Goal: Navigation & Orientation: Find specific page/section

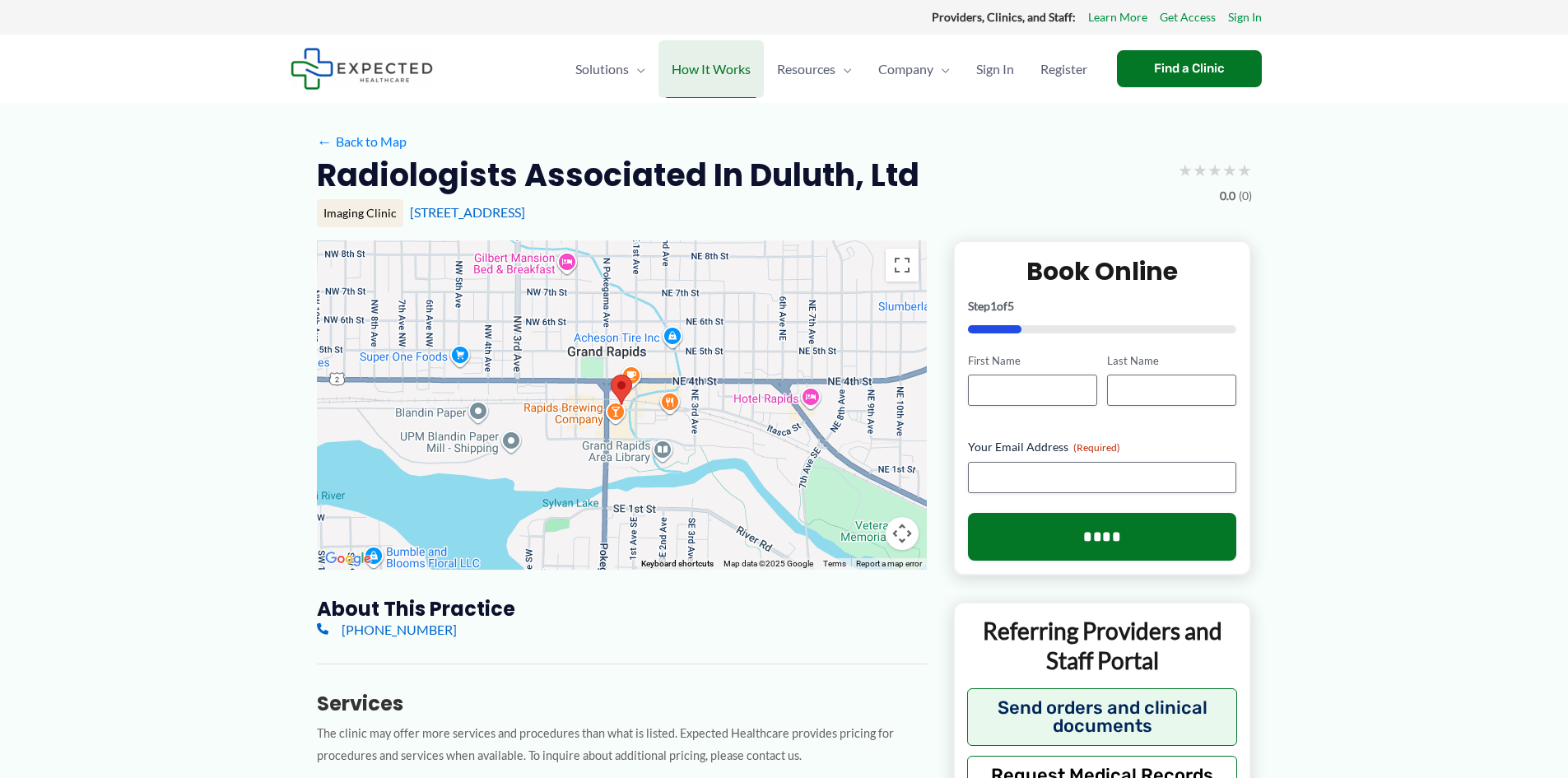
click at [713, 76] on span "How It Works" at bounding box center [711, 69] width 79 height 58
click at [623, 406] on div at bounding box center [621, 405] width 609 height 329
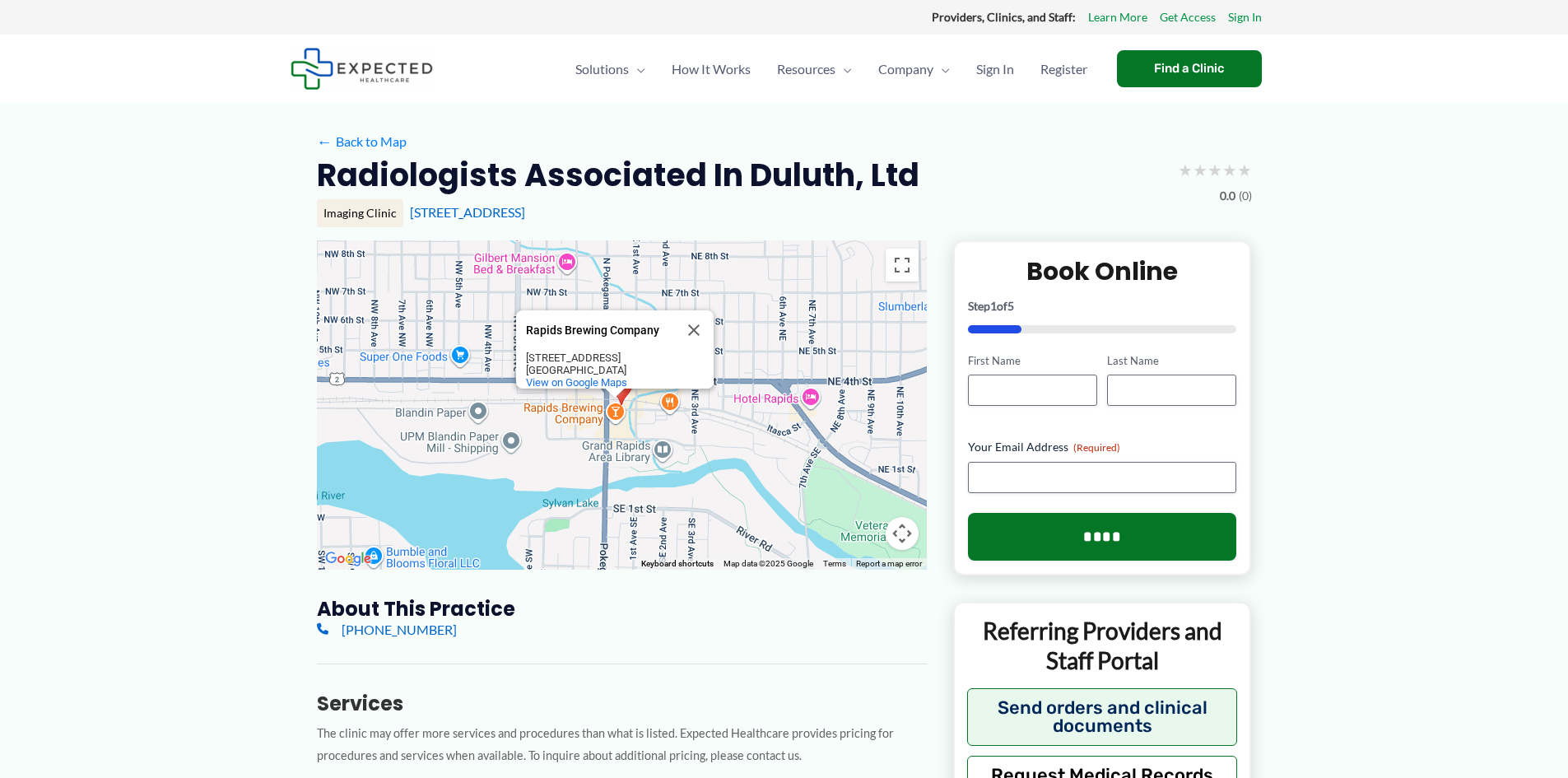
click at [610, 375] on area at bounding box center [610, 375] width 0 height 0
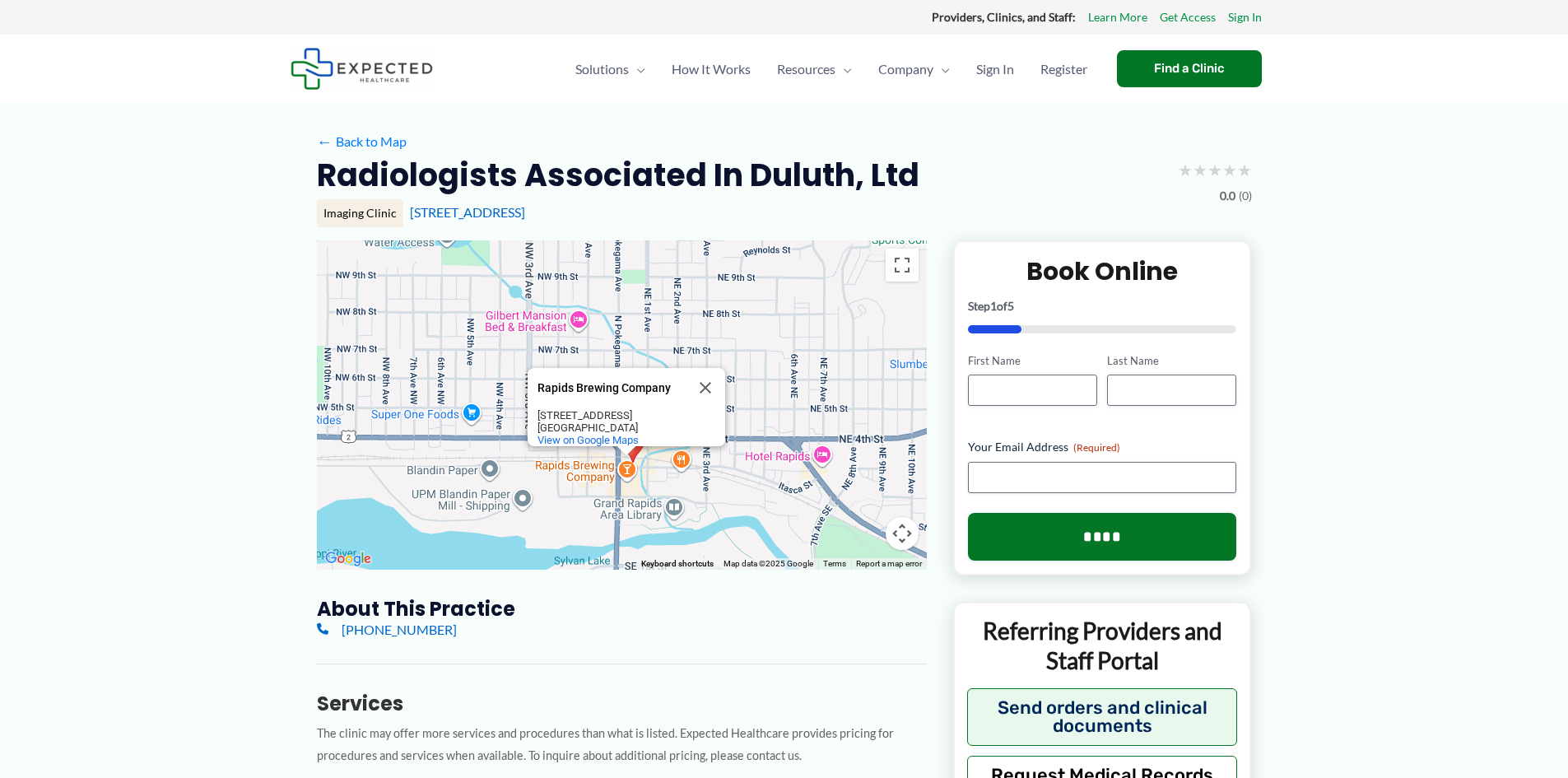
drag, startPoint x: 639, startPoint y: 409, endPoint x: 654, endPoint y: 466, distance: 58.9
click at [654, 466] on div "Rapids Brewing Company Rapids Brewing Company 214 N Pokegama Ave Grand Rapids, …" at bounding box center [621, 405] width 609 height 329
click at [902, 530] on button "Map camera controls" at bounding box center [902, 534] width 33 height 33
click at [860, 453] on button "Zoom in" at bounding box center [861, 451] width 33 height 33
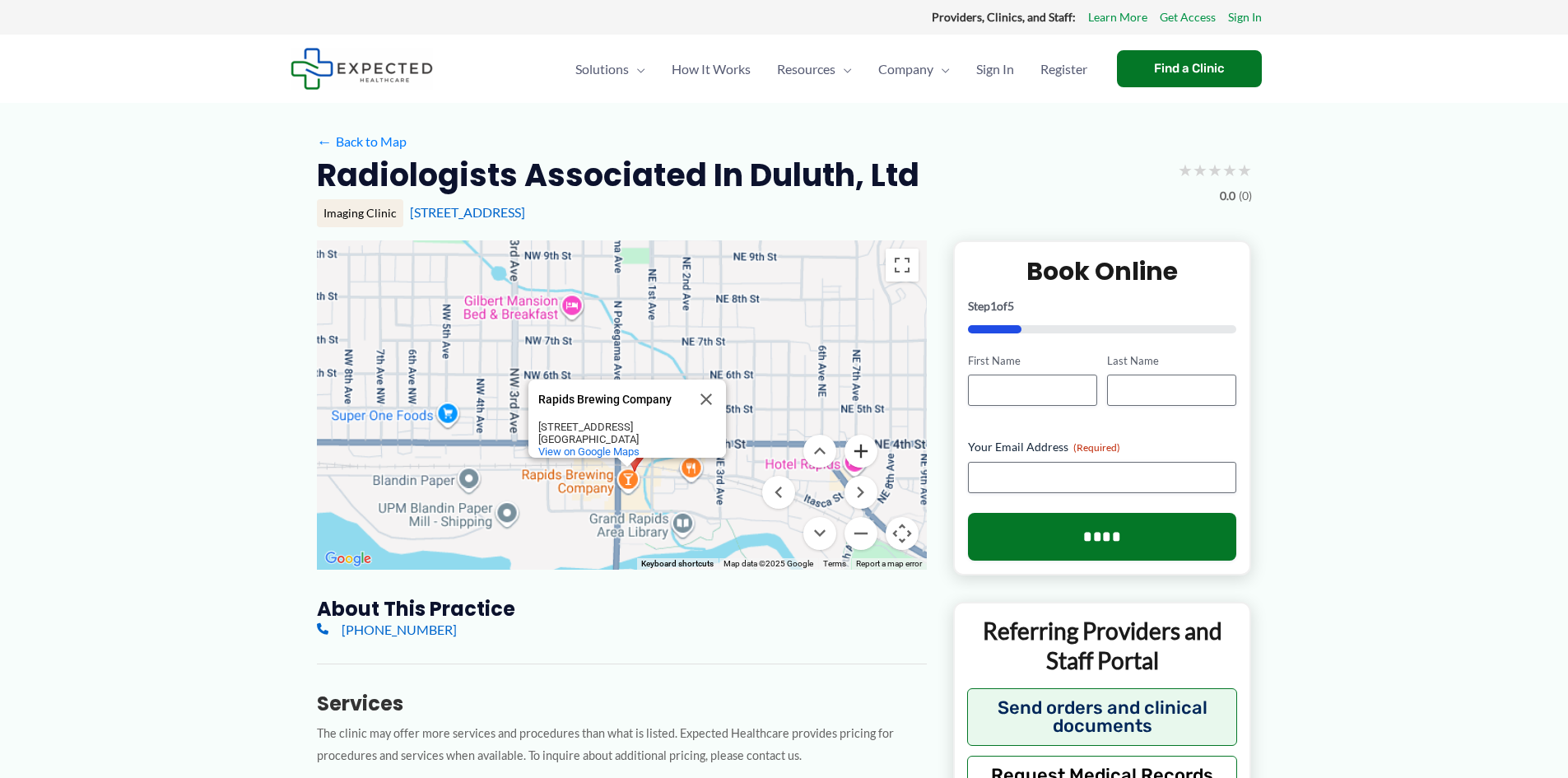
click at [860, 453] on button "Zoom in" at bounding box center [861, 451] width 33 height 33
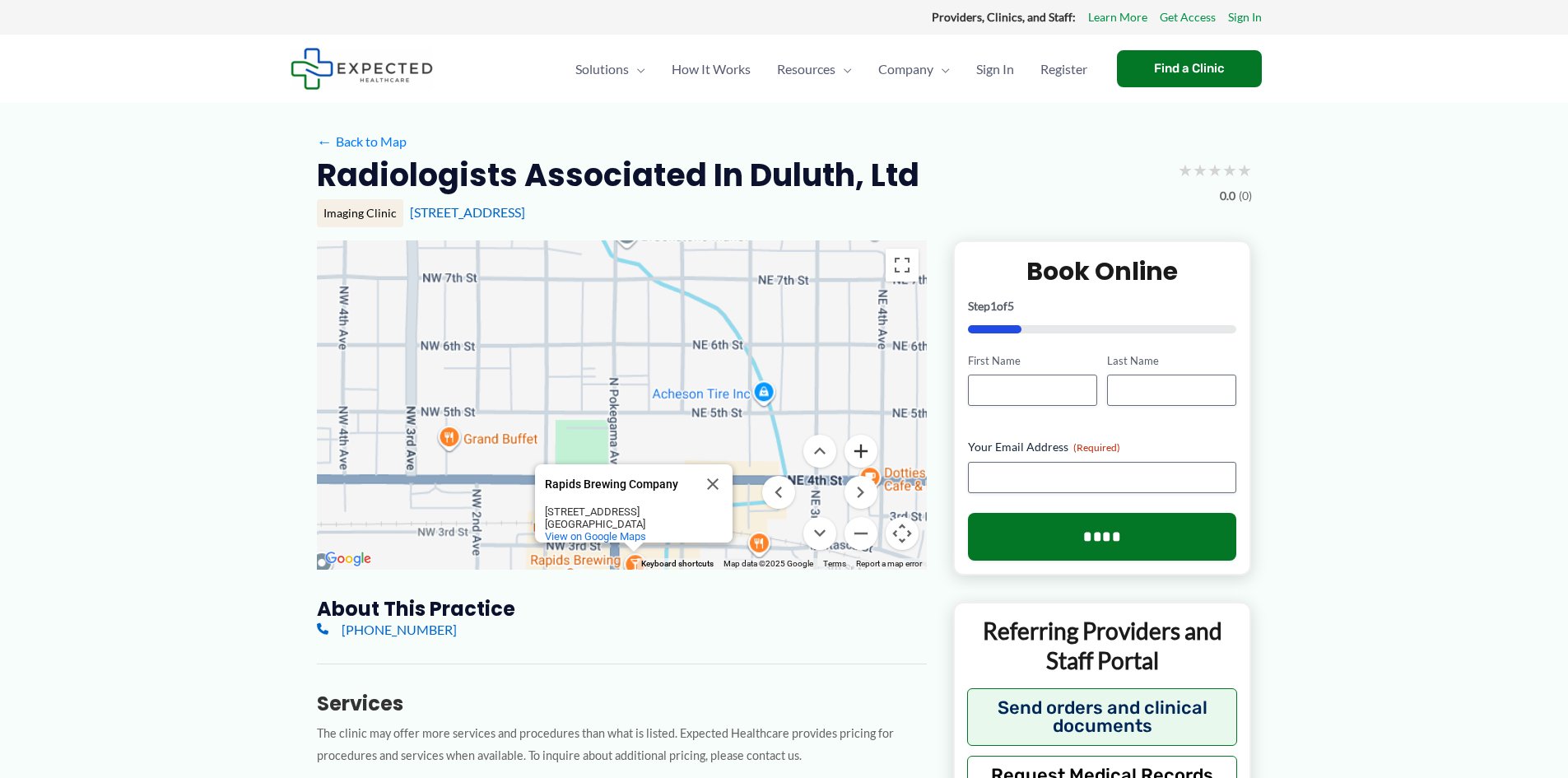
click at [860, 453] on button "Zoom in" at bounding box center [861, 451] width 33 height 33
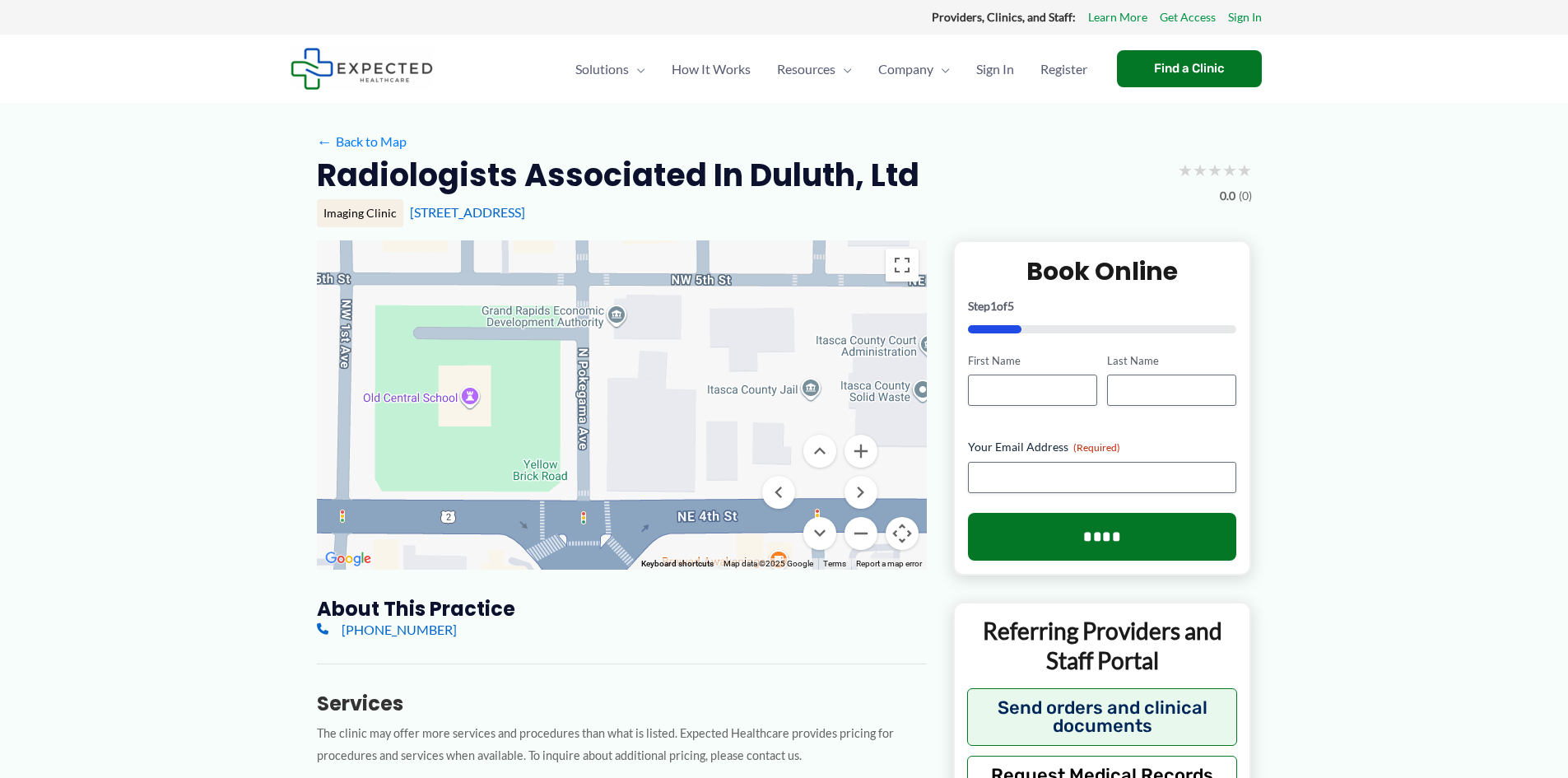
drag, startPoint x: 674, startPoint y: 468, endPoint x: 663, endPoint y: 262, distance: 206.3
click at [663, 262] on div "Rapids Brewing Company Rapids Brewing Company 214 N Pokegama Ave Grand Rapids, …" at bounding box center [621, 405] width 609 height 329
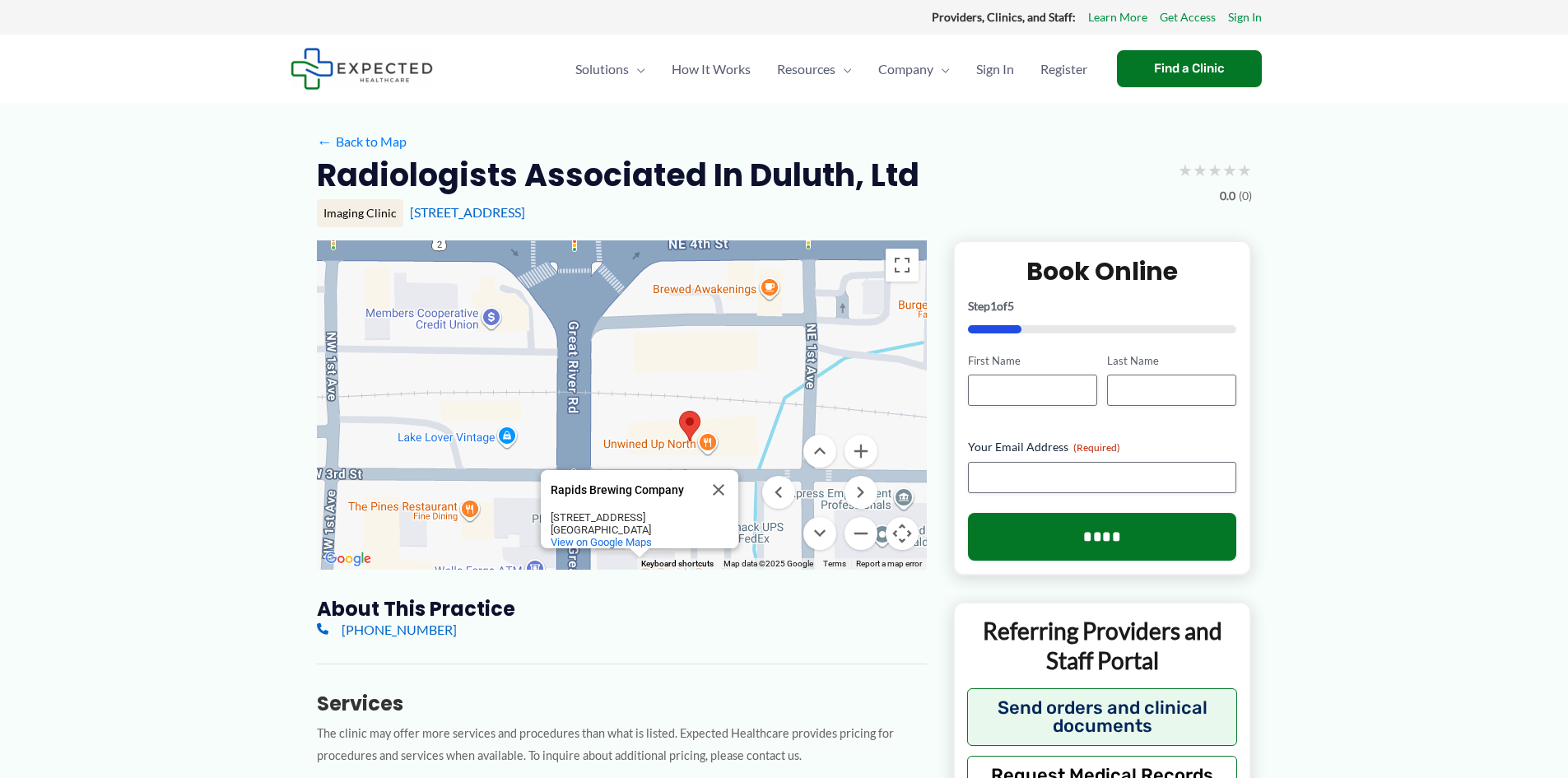
drag, startPoint x: 645, startPoint y: 511, endPoint x: 633, endPoint y: 240, distance: 271.3
click at [633, 240] on div "Rapids Brewing Company Rapids Brewing Company 214 N Pokegama Ave Grand Rapids, …" at bounding box center [621, 405] width 609 height 329
click at [857, 448] on button "Zoom in" at bounding box center [861, 451] width 33 height 33
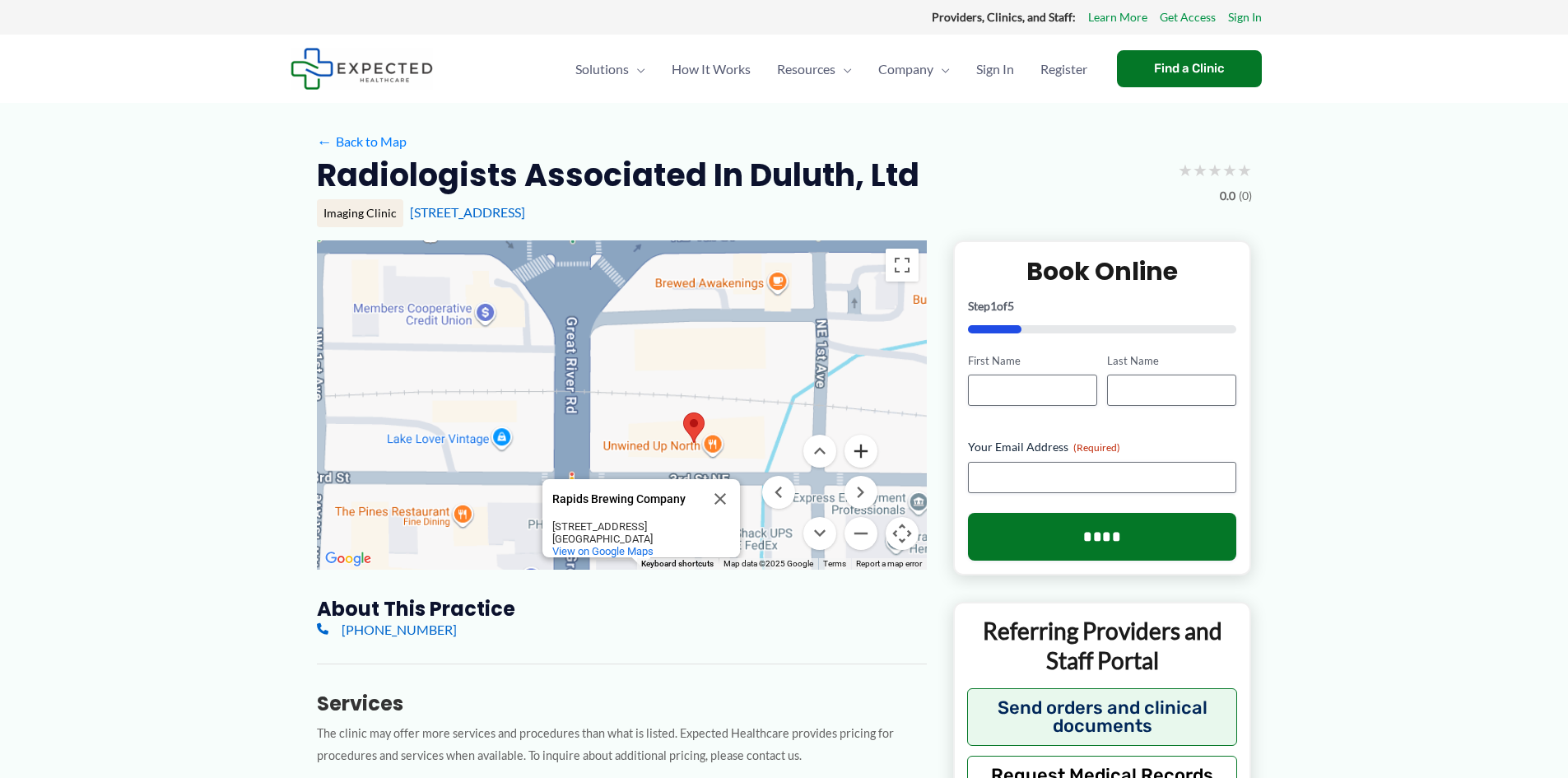
click at [857, 448] on button "Zoom in" at bounding box center [861, 451] width 33 height 33
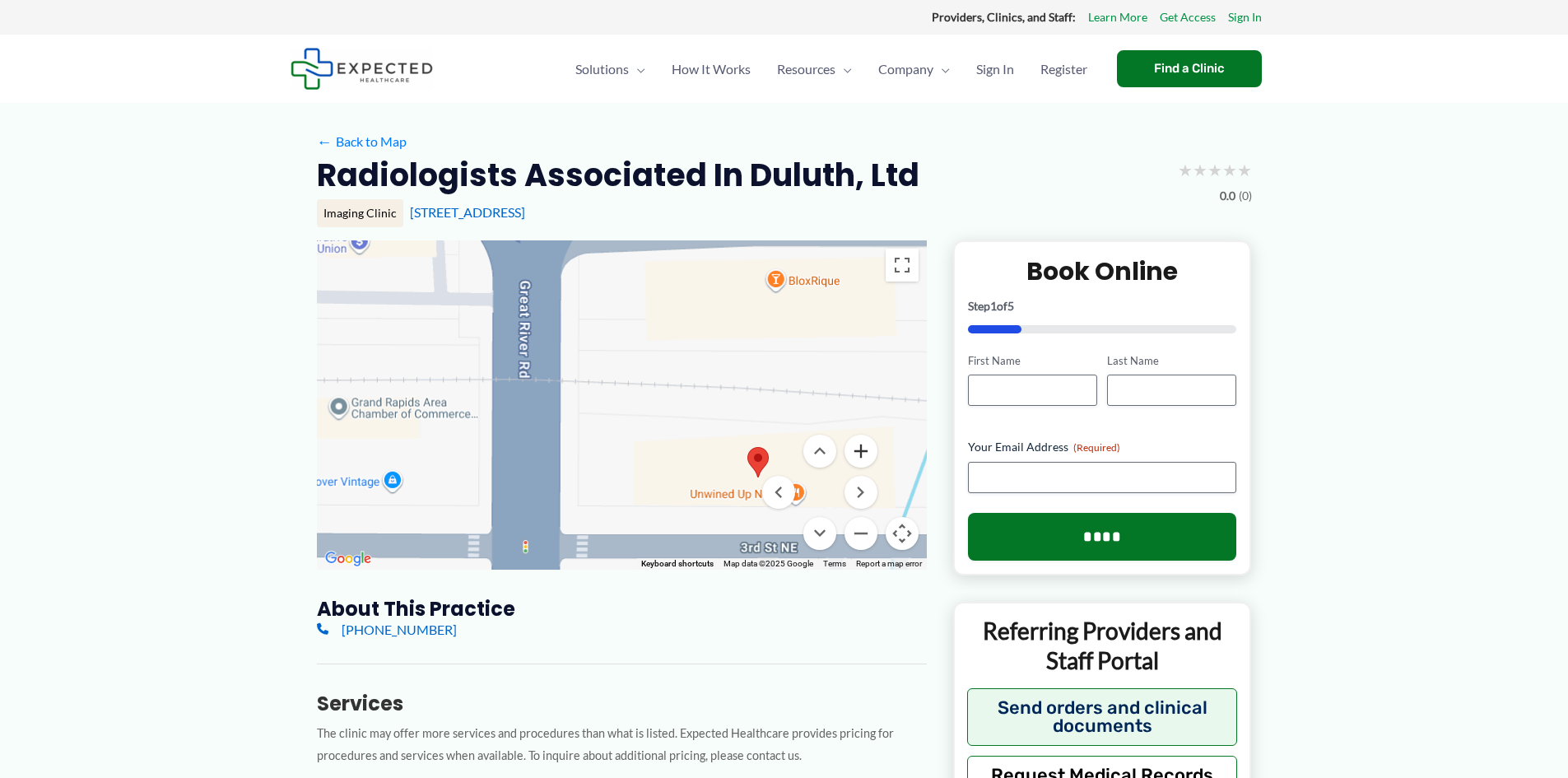
click at [857, 448] on button "Zoom in" at bounding box center [861, 451] width 33 height 33
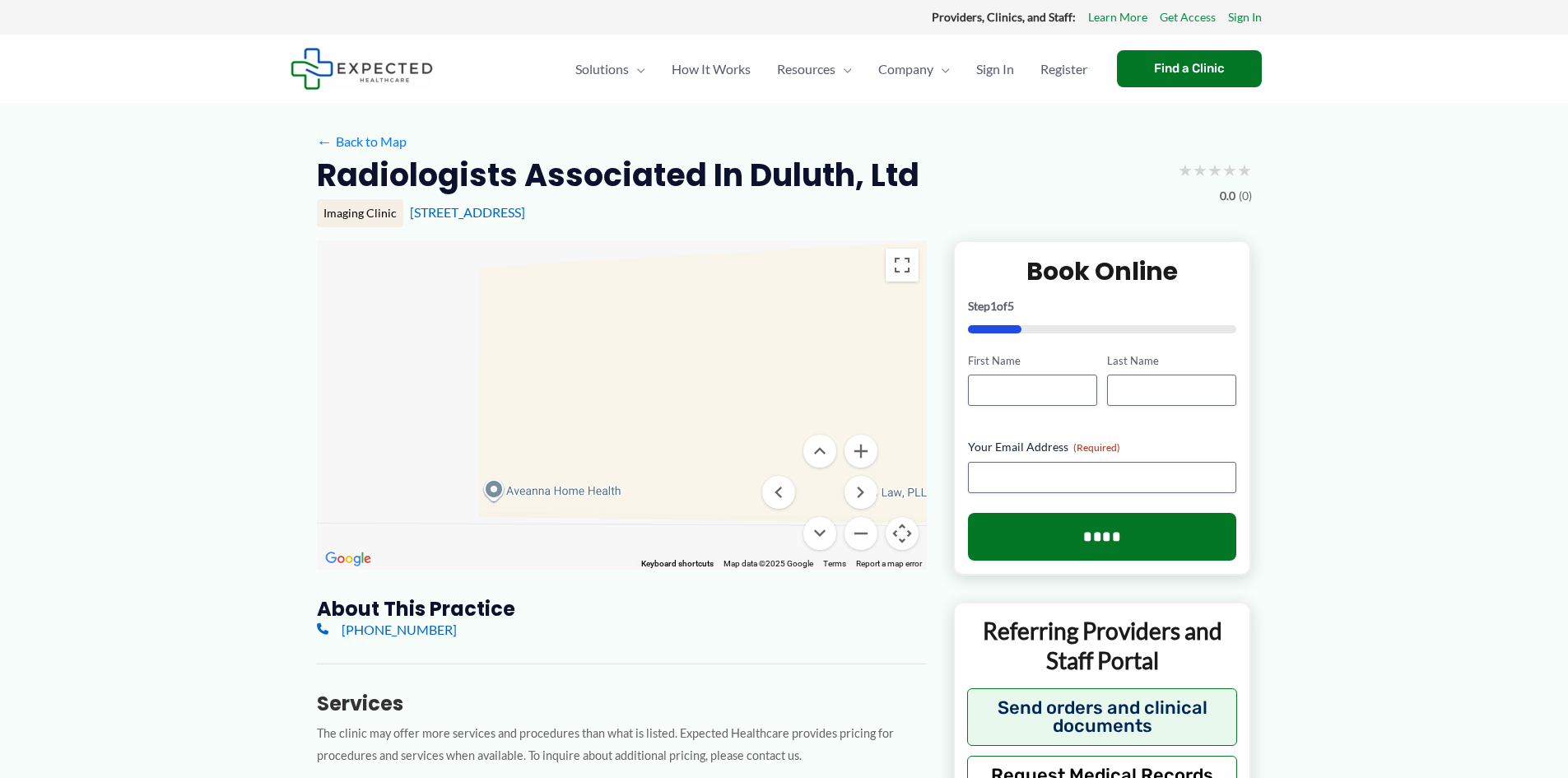
drag, startPoint x: 683, startPoint y: 471, endPoint x: 479, endPoint y: 199, distance: 340.0
click at [863, 541] on button "Zoom out" at bounding box center [861, 534] width 33 height 33
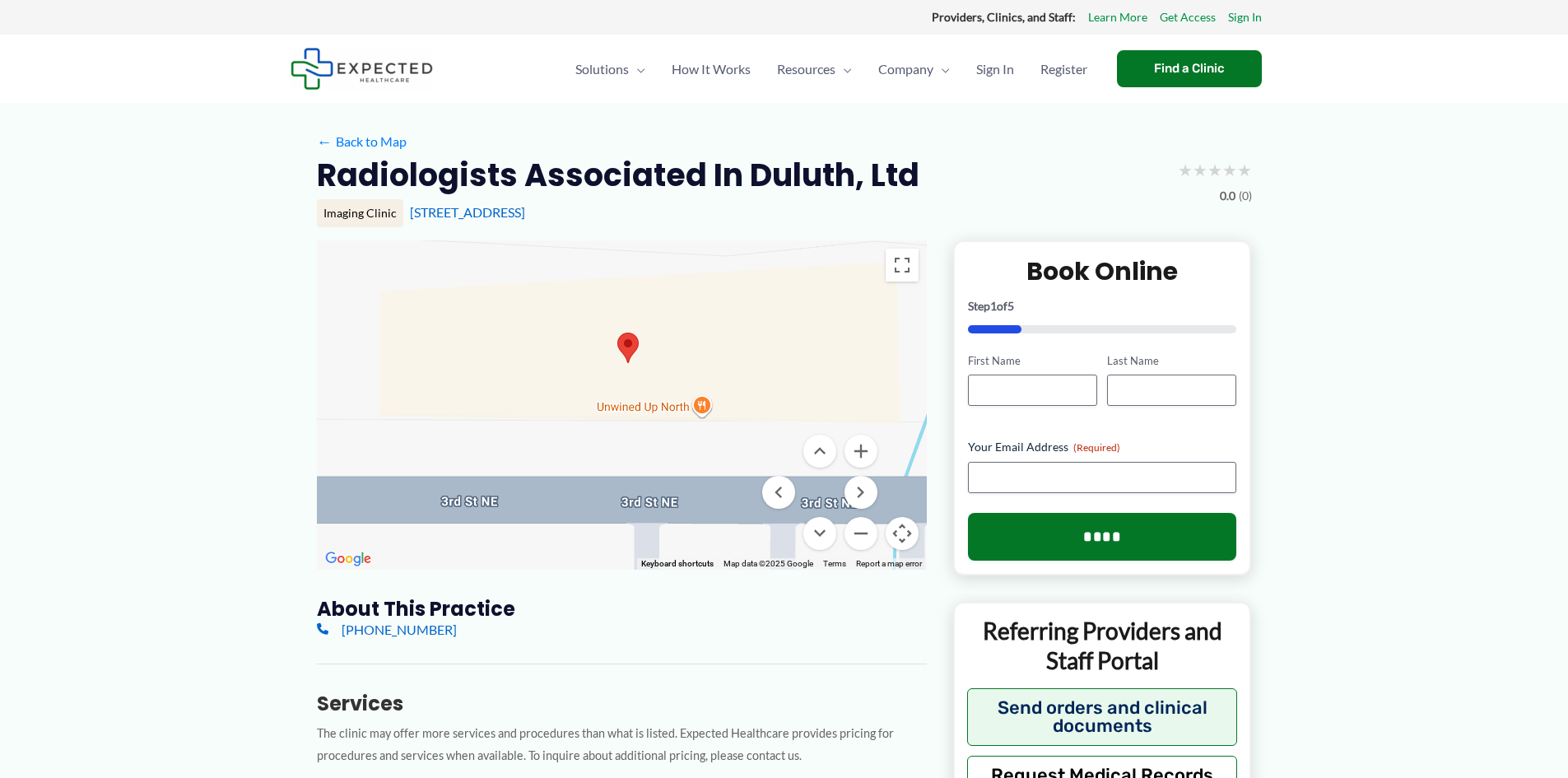
drag, startPoint x: 661, startPoint y: 415, endPoint x: 492, endPoint y: 371, distance: 174.6
click at [492, 371] on div "Rapids Brewing Company Rapids Brewing Company 214 N Pokegama Ave Grand Rapids, …" at bounding box center [621, 405] width 609 height 329
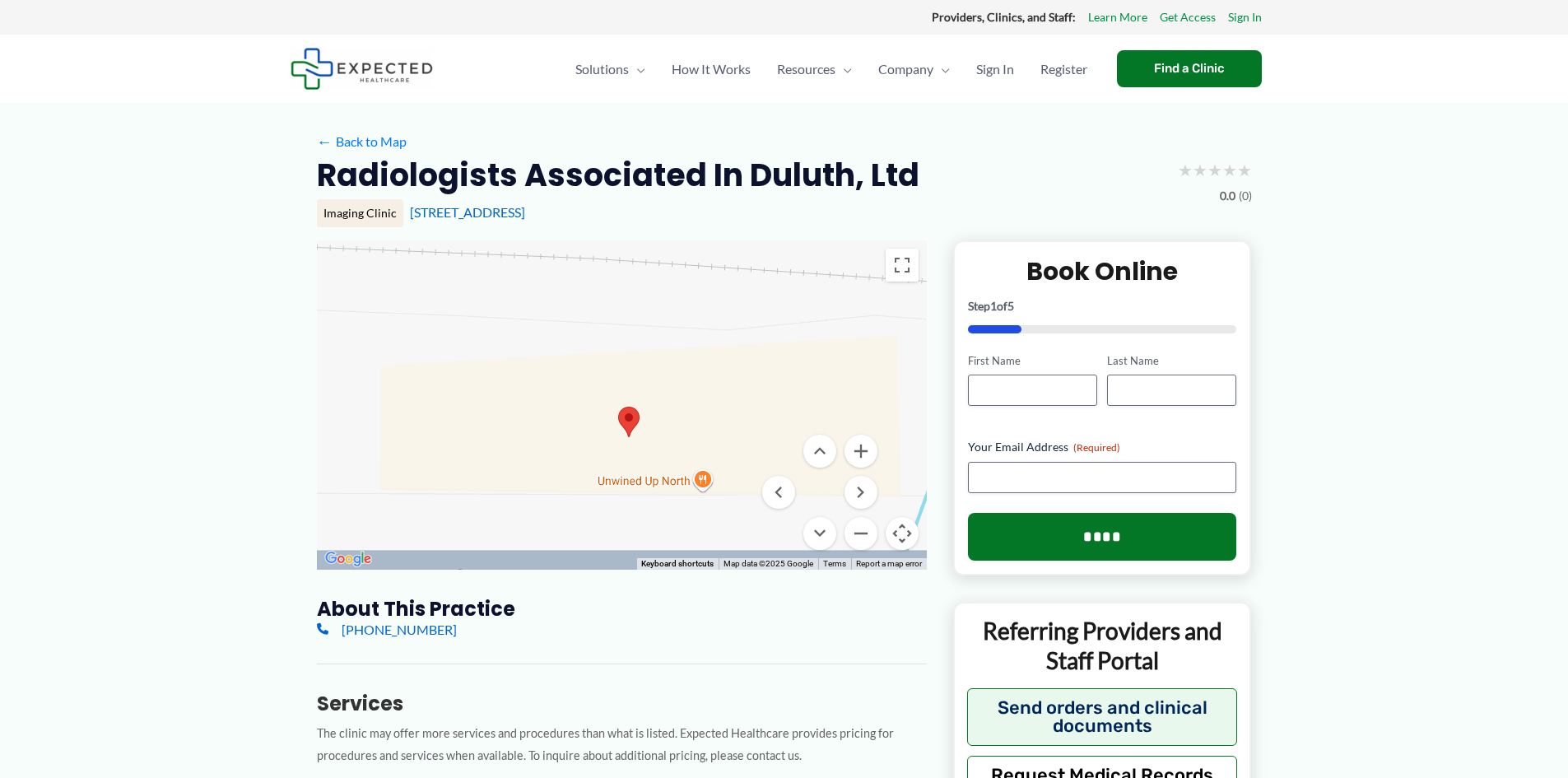
drag, startPoint x: 493, startPoint y: 334, endPoint x: 582, endPoint y: 442, distance: 139.9
click at [512, 422] on div "Rapids Brewing Company Rapids Brewing Company 214 N Pokegama Ave Grand Rapids, …" at bounding box center [621, 405] width 609 height 329
